Goal: Information Seeking & Learning: Learn about a topic

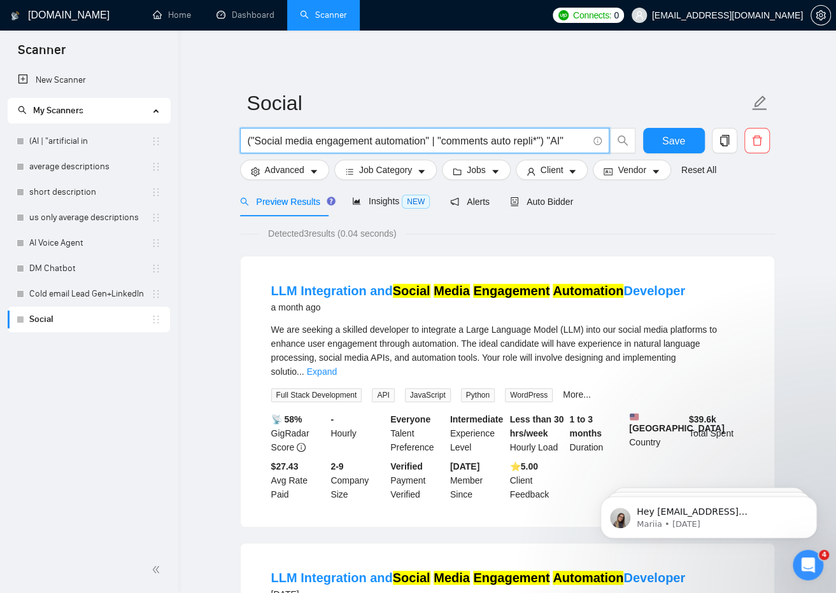
click at [508, 141] on input "("Social media engagement automation" | "comments auto repli*") "AI"" at bounding box center [418, 141] width 340 height 16
click at [253, 142] on input "("Social media engagement automation" | "comments auto repli*") "AI"" at bounding box center [418, 141] width 340 height 16
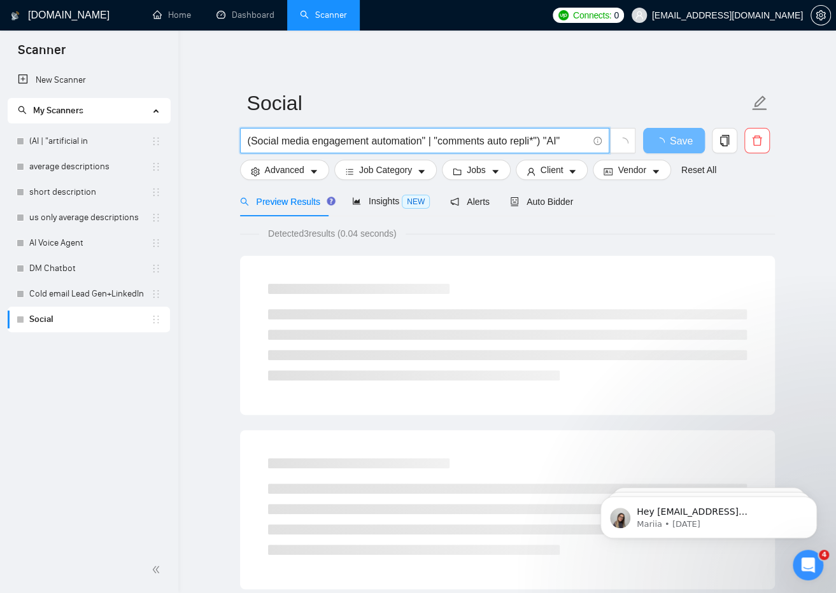
click at [425, 143] on input "(Social media engagement automation" | "comments auto repli*") "AI"" at bounding box center [418, 141] width 340 height 16
click at [440, 142] on input "(Social media engagement automation | "comments auto repli*") "AI"" at bounding box center [418, 141] width 340 height 16
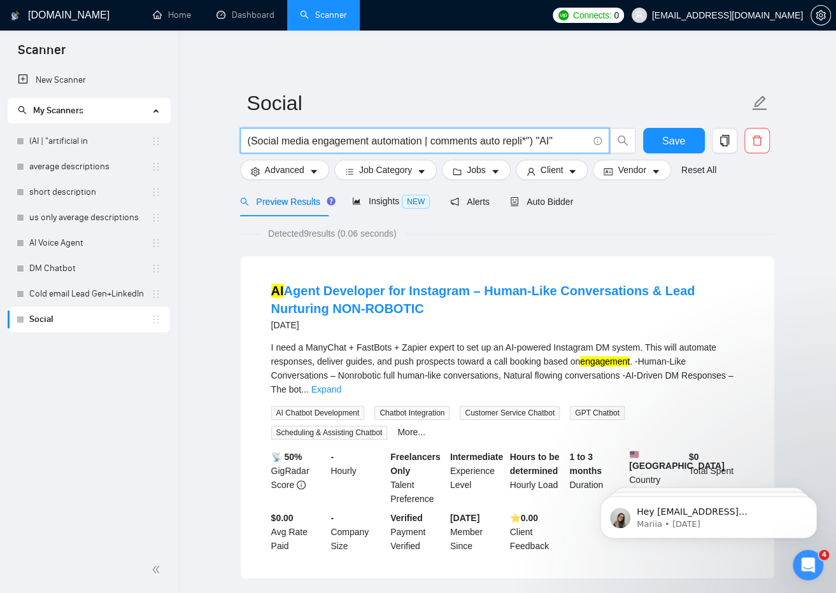
click at [530, 140] on input "(Social media engagement automation | comments auto repli*") "AI"" at bounding box center [418, 141] width 340 height 16
click at [554, 136] on input "(Social media engagement automation | comments auto repli*) "AI"" at bounding box center [418, 141] width 340 height 16
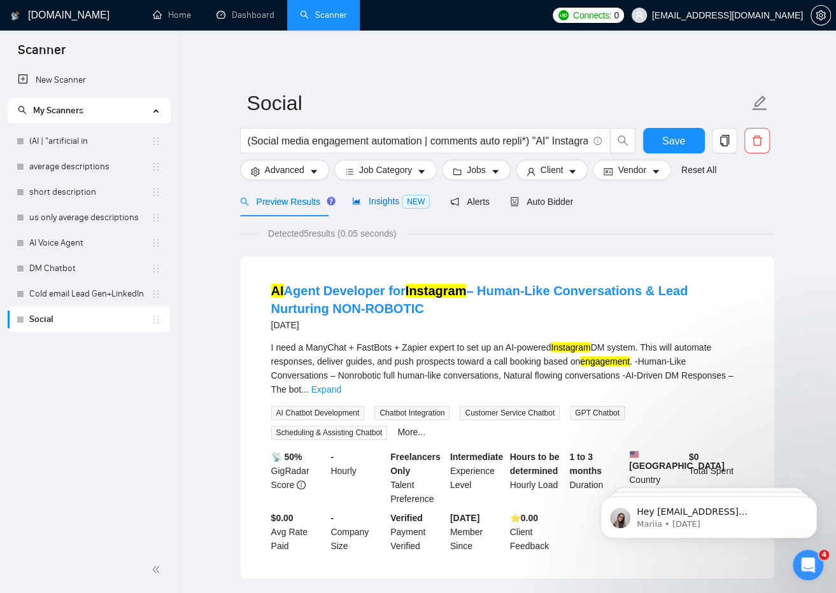
click at [382, 201] on span "Insights NEW" at bounding box center [391, 201] width 78 height 10
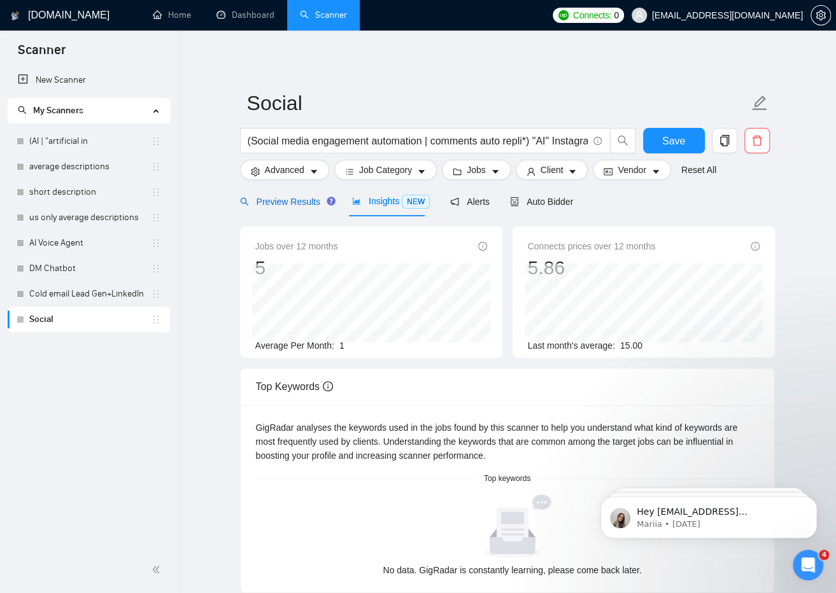
click at [313, 201] on span "Preview Results" at bounding box center [286, 202] width 92 height 10
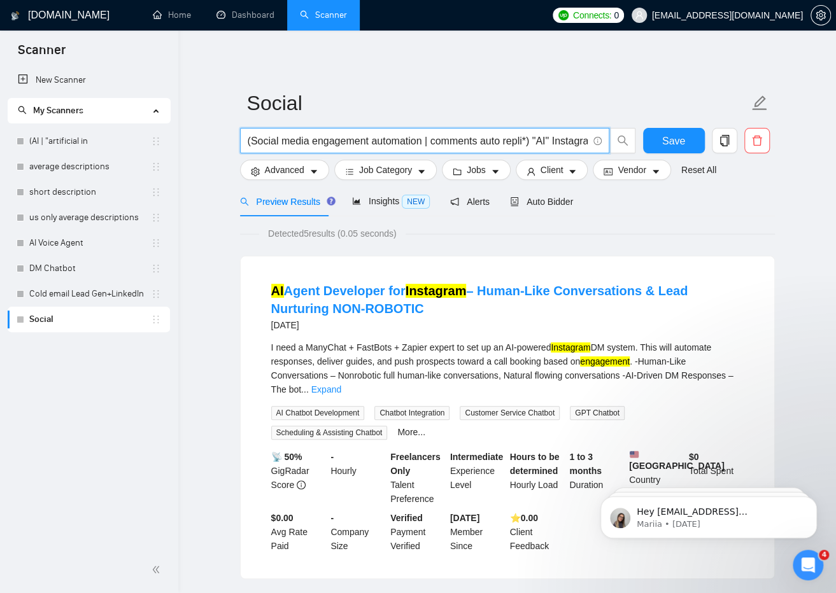
drag, startPoint x: 489, startPoint y: 133, endPoint x: 453, endPoint y: 134, distance: 35.7
click at [453, 134] on input "(Social media engagement automation | comments auto repli*) "AI" Instagram" at bounding box center [418, 141] width 340 height 16
click at [430, 141] on input "(Social media engagement automation | comments auto repli*) "AI" Instagram" at bounding box center [418, 141] width 340 height 16
click at [551, 138] on input "(Social media engagement automation | comments auto repli*) "AI" Instagram" at bounding box center [418, 141] width 340 height 16
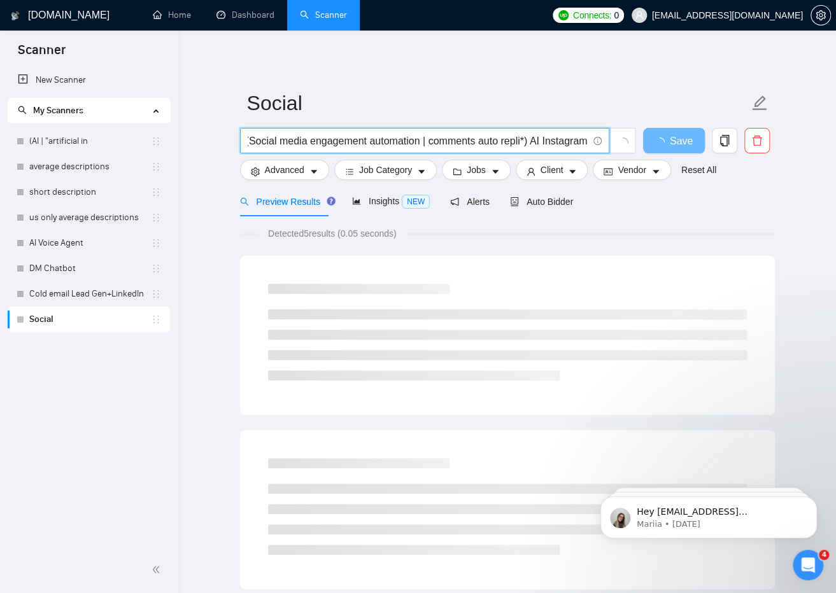
scroll to position [0, 1]
click at [542, 143] on input "(Social media engagement automation | comments auto repli*) AI Instagram" at bounding box center [418, 141] width 340 height 16
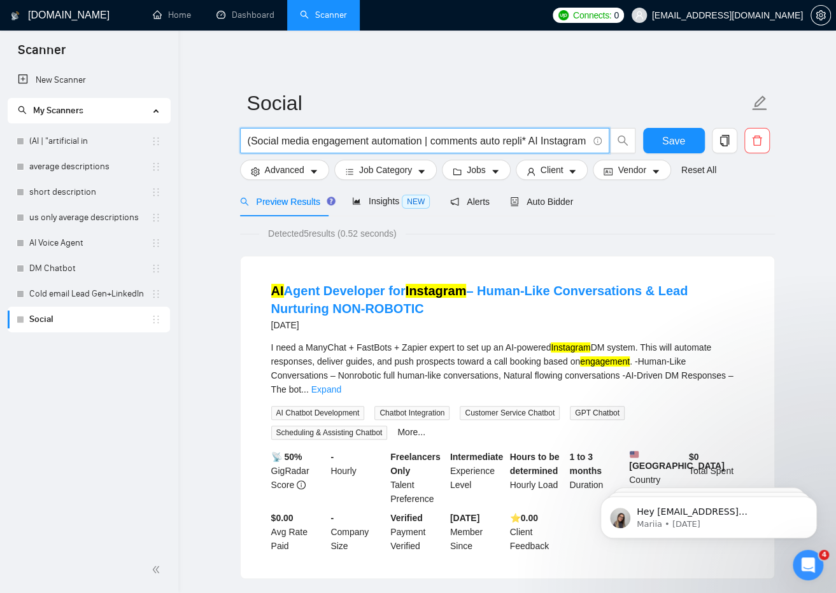
scroll to position [0, 0]
click at [252, 138] on input "(Social media engagement automation | comments auto repli* AI Instagram" at bounding box center [418, 141] width 340 height 16
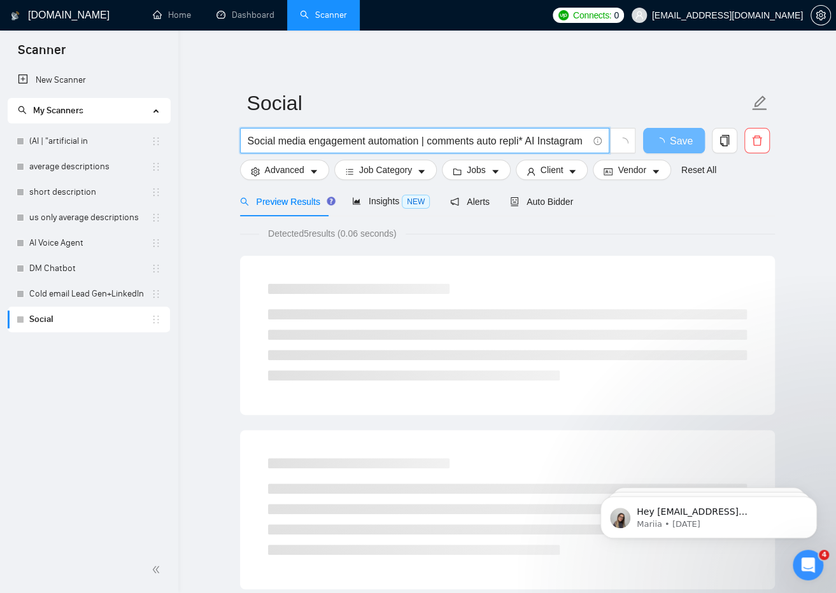
click at [423, 141] on input "Social media engagement automation | comments auto repli* AI Instagram" at bounding box center [418, 141] width 340 height 16
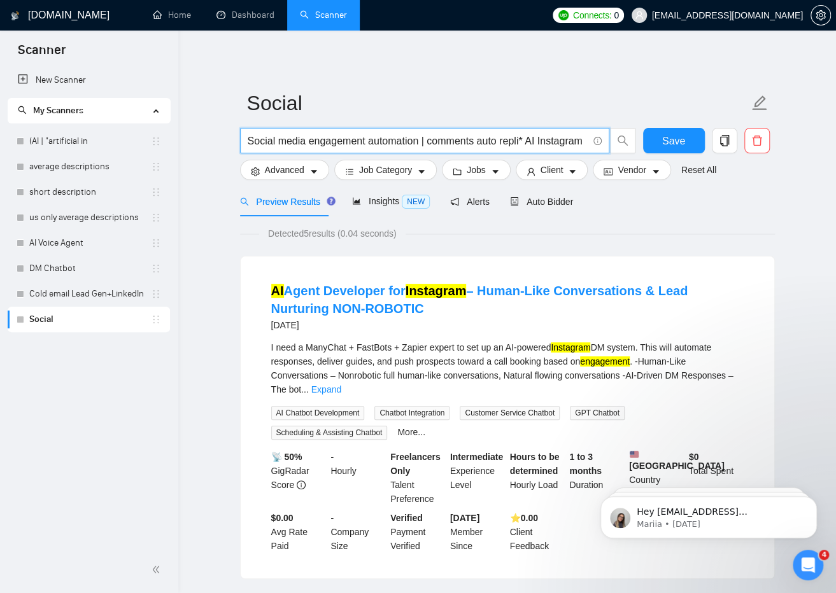
click at [526, 142] on input "Social media engagement automation | comments auto repli* AI Instagram" at bounding box center [418, 141] width 340 height 16
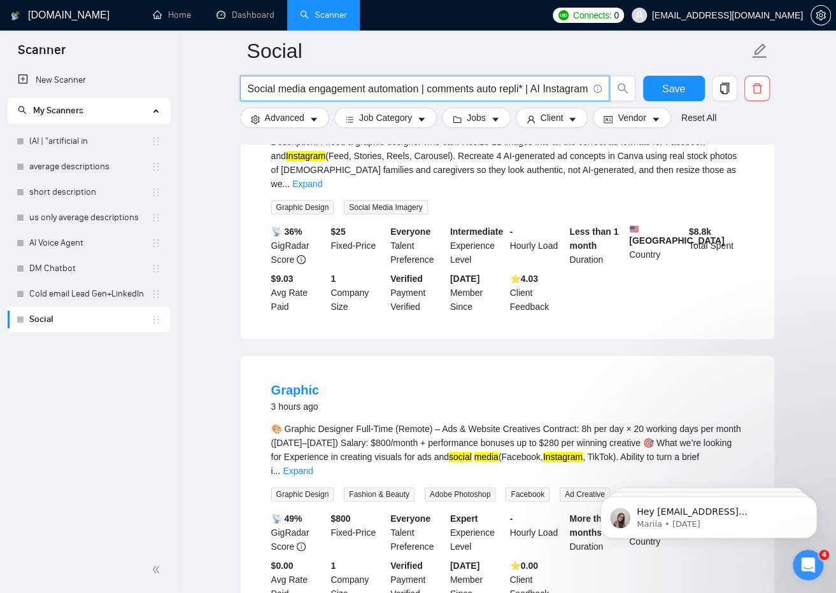
scroll to position [2495, 0]
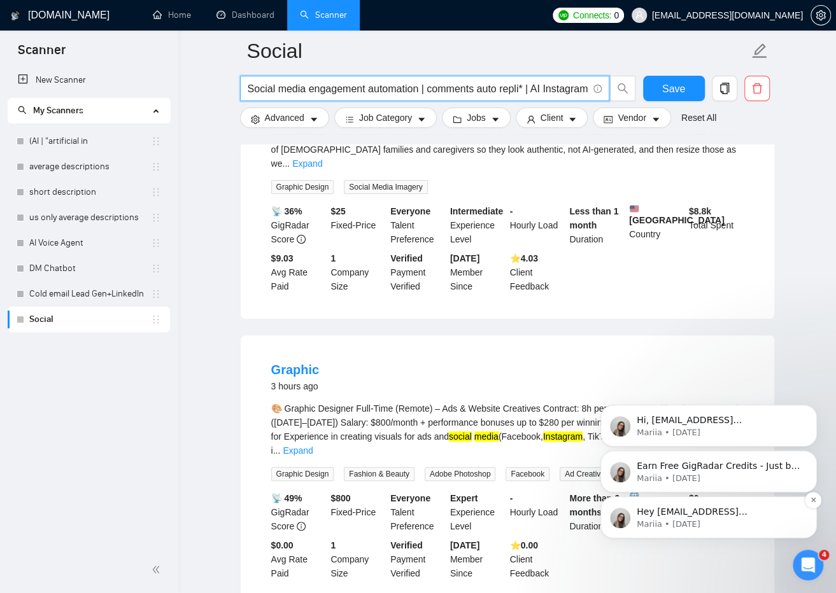
type input "Social media engagement automation | comments auto repli* | AI Instagram"
click at [739, 530] on div "Hey [EMAIL_ADDRESS][DOMAIN_NAME], Do you want to learn how to integrate GigRada…" at bounding box center [708, 518] width 216 height 42
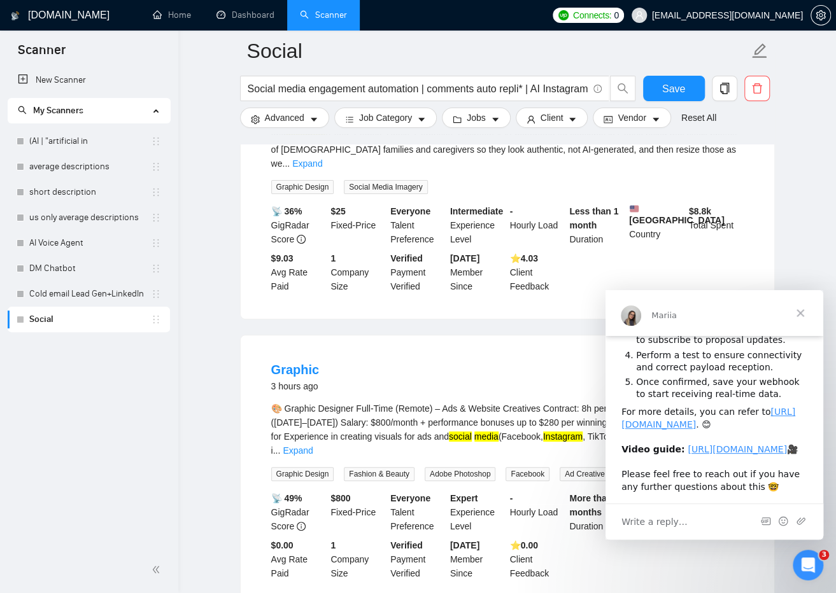
scroll to position [177, 0]
click at [761, 265] on div "Graphic Designer Resize & Recreate Ad Images in Canva 3 hours ago Description: …" at bounding box center [507, 183] width 533 height 271
click at [805, 308] on span "Close" at bounding box center [800, 313] width 46 height 46
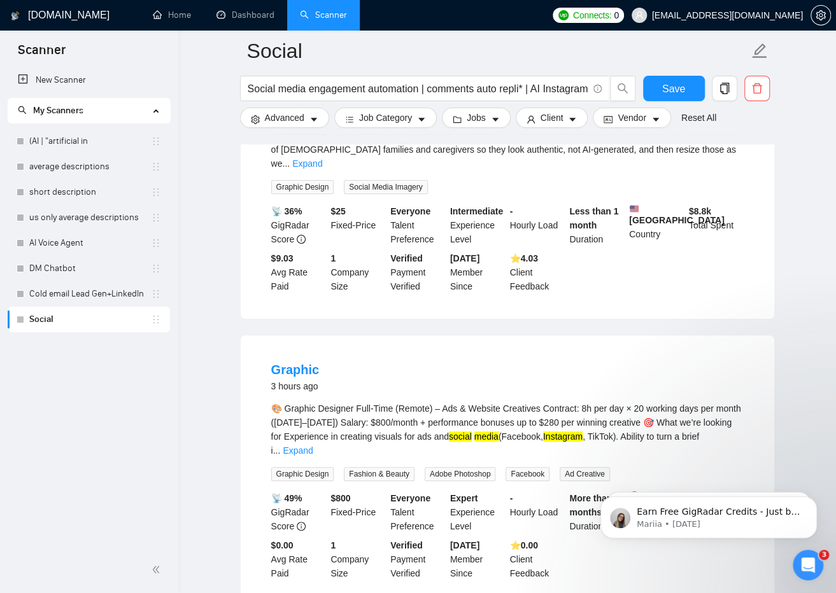
scroll to position [0, 0]
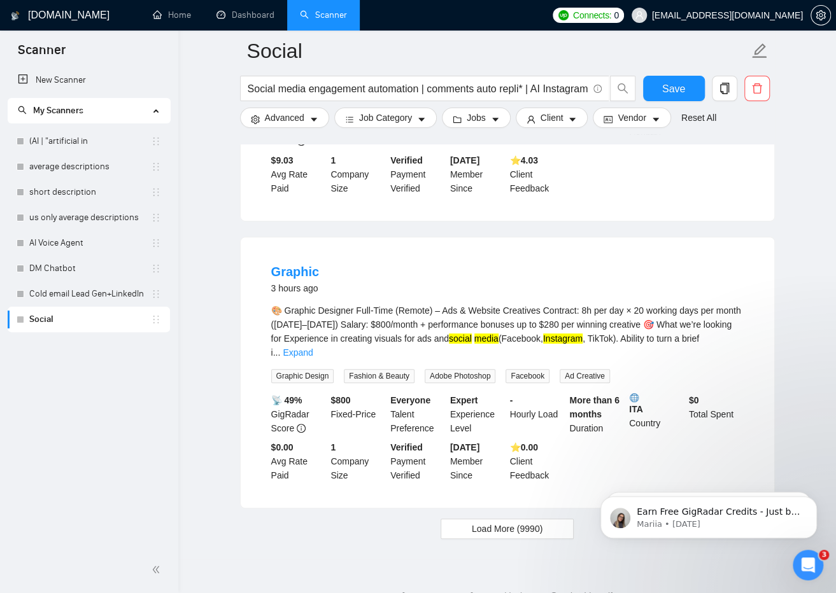
scroll to position [2596, 0]
